Goal: Find contact information: Find contact information

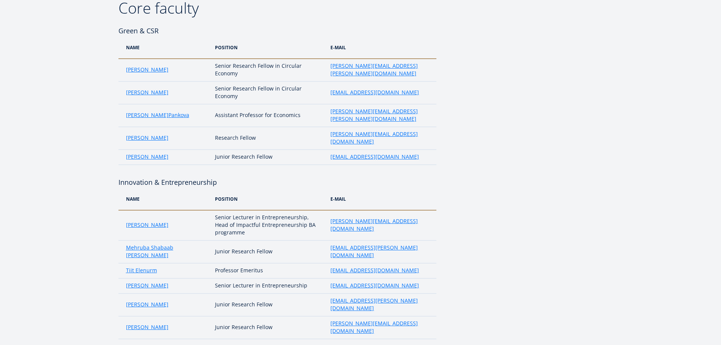
scroll to position [151, 0]
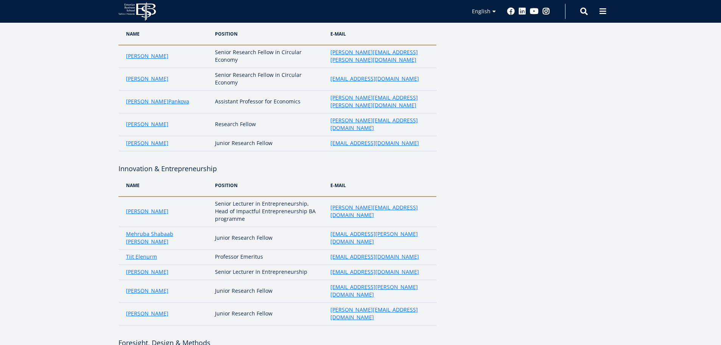
click at [378, 136] on td "hira.malik@ebs.ee" at bounding box center [381, 143] width 109 height 15
click at [142, 139] on link "Hira W Malik" at bounding box center [147, 143] width 42 height 8
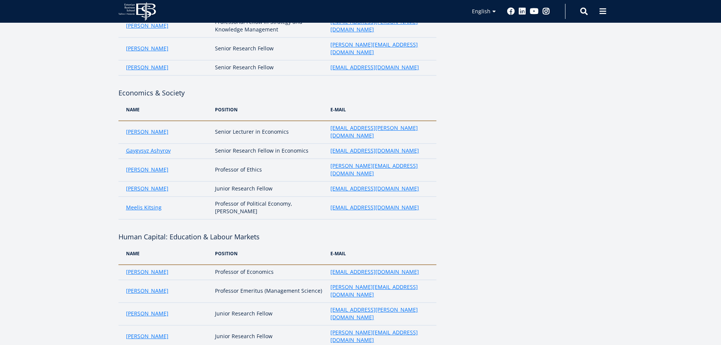
scroll to position [717, 0]
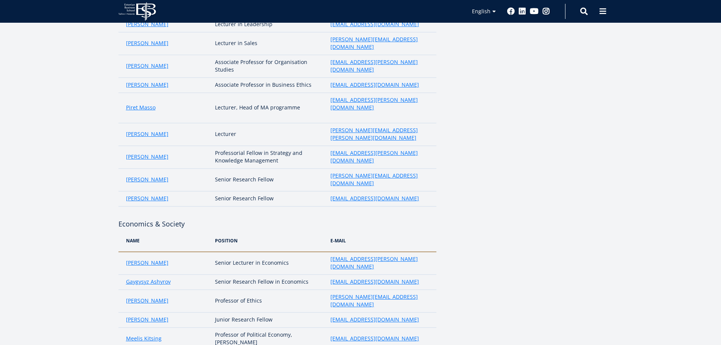
click at [579, 8] on div "Search" at bounding box center [576, 11] width 23 height 16
click at [582, 11] on span at bounding box center [584, 11] width 8 height 8
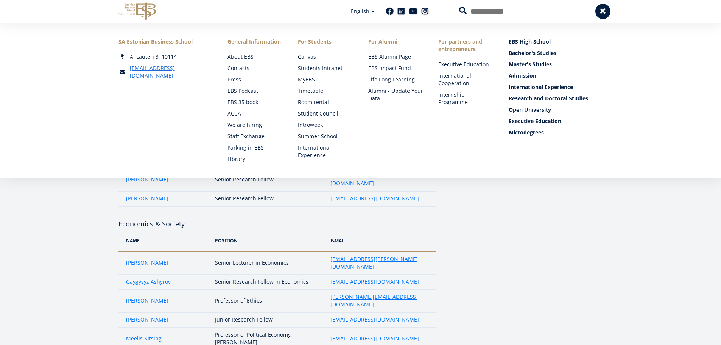
click at [459, 7] on button at bounding box center [463, 11] width 8 height 8
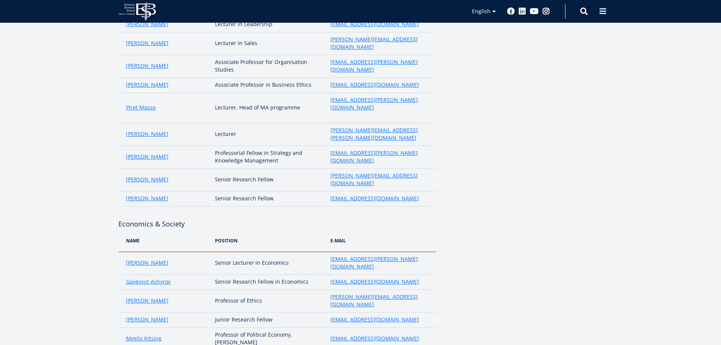
click at [588, 9] on div "EBS Logo Created with Sketch. Kasutaja konto menüü Log in Estonian Estonian Eng…" at bounding box center [360, 11] width 545 height 23
click at [585, 9] on span at bounding box center [584, 11] width 8 height 8
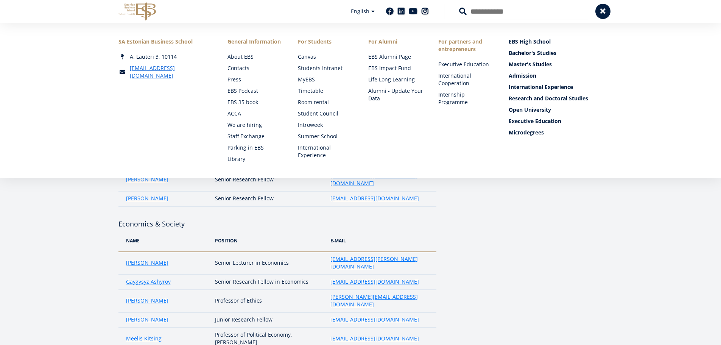
click at [530, 13] on input "Search" at bounding box center [523, 11] width 129 height 16
type input "******"
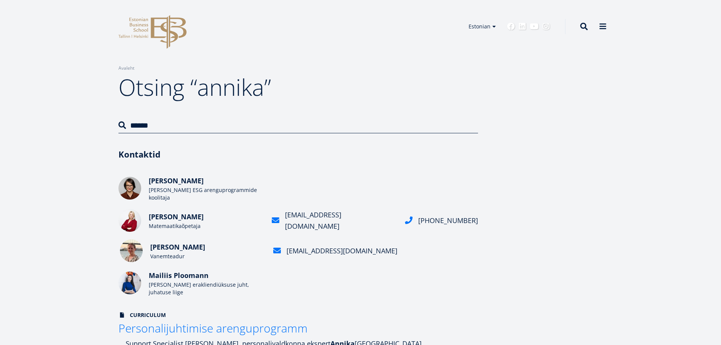
click at [185, 243] on span "[PERSON_NAME]" at bounding box center [177, 246] width 55 height 9
